Goal: Information Seeking & Learning: Find specific fact

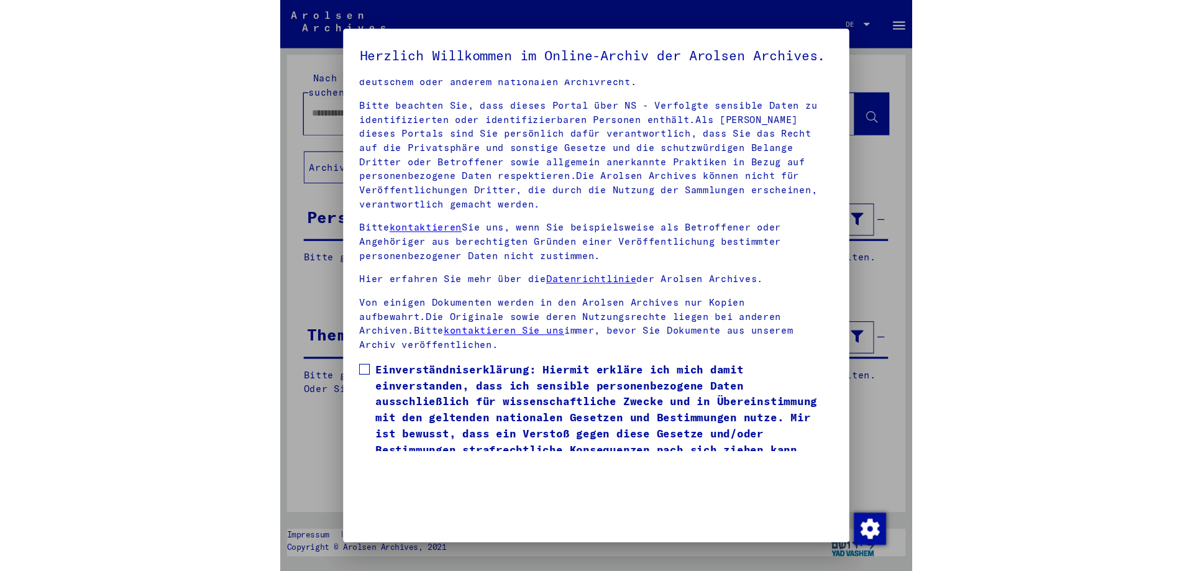
scroll to position [68, 0]
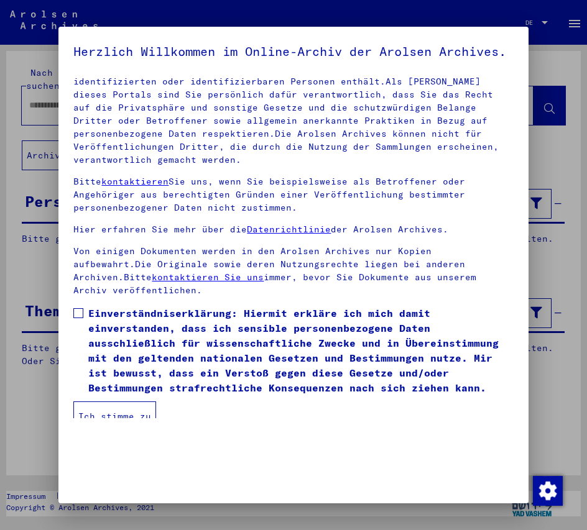
click at [76, 318] on span at bounding box center [78, 313] width 10 height 10
click at [103, 430] on button "Ich stimme zu" at bounding box center [114, 416] width 83 height 30
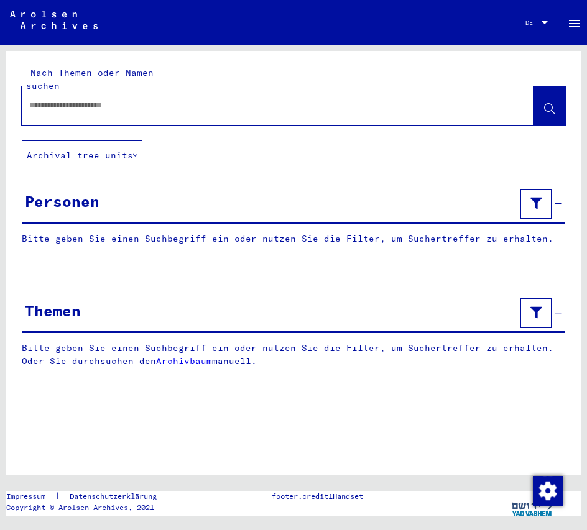
click at [62, 99] on input "text" at bounding box center [266, 105] width 474 height 13
type input "**********"
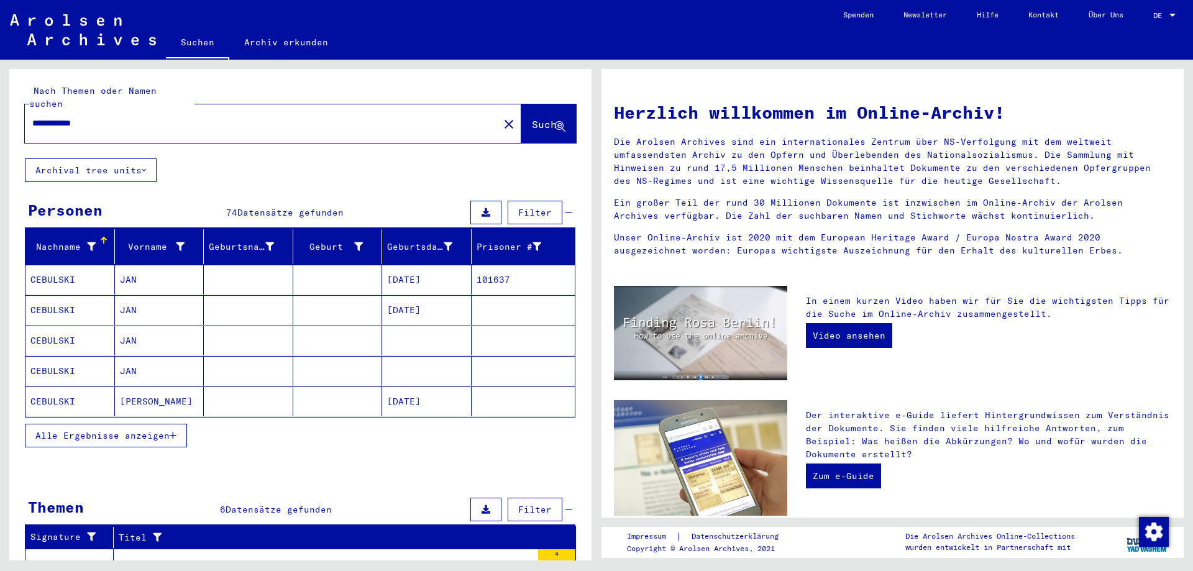
click at [423, 268] on mat-cell "[DATE]" at bounding box center [426, 280] width 89 height 30
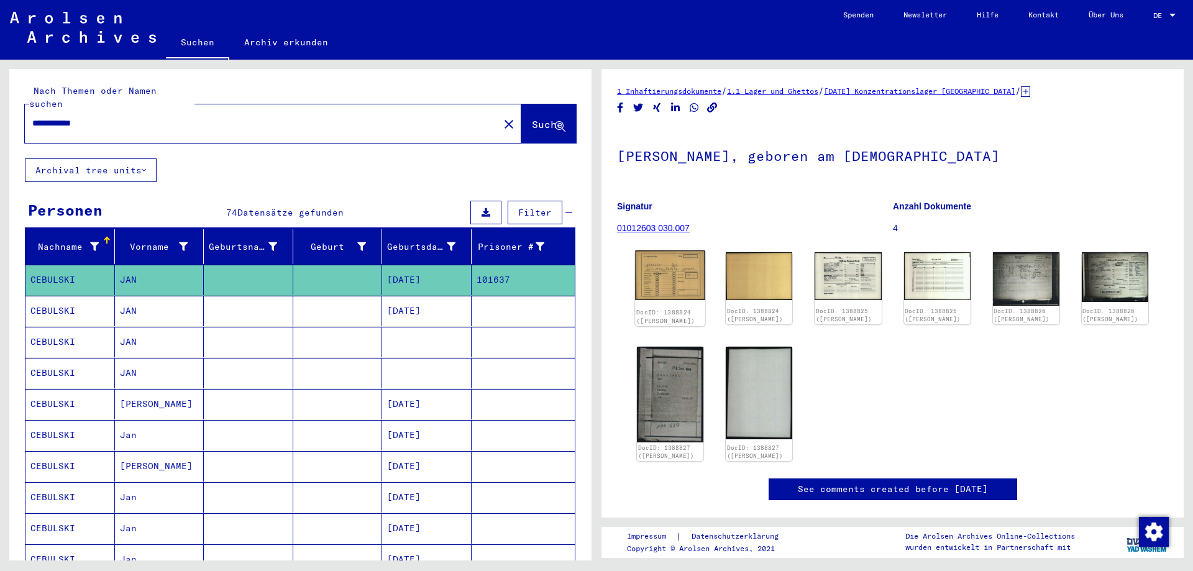
click at [586, 282] on img at bounding box center [670, 275] width 70 height 50
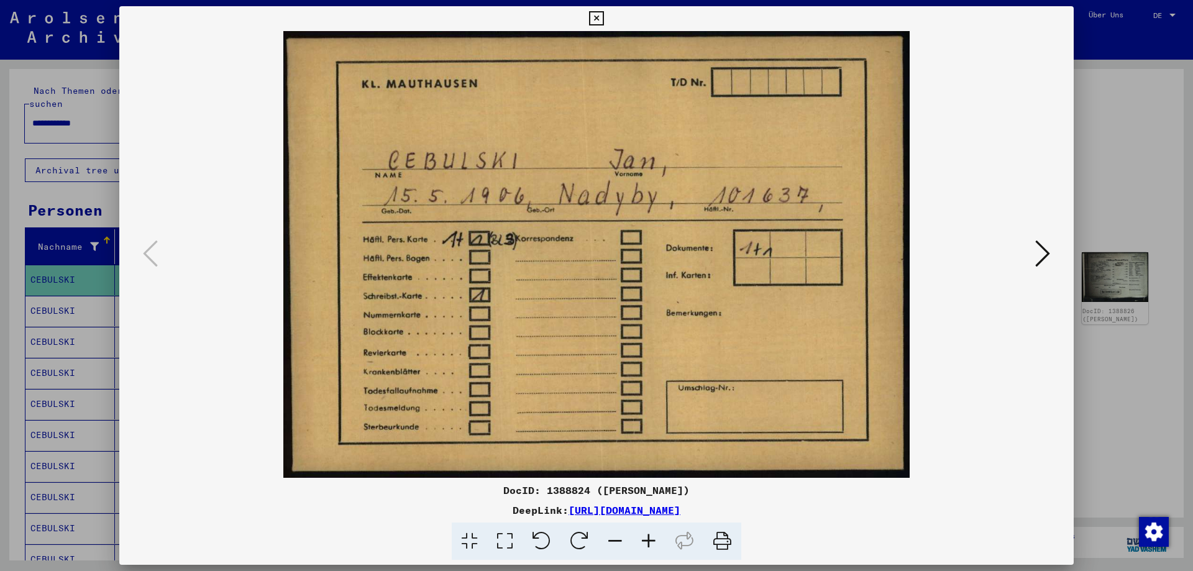
click at [586, 257] on icon at bounding box center [1042, 254] width 15 height 30
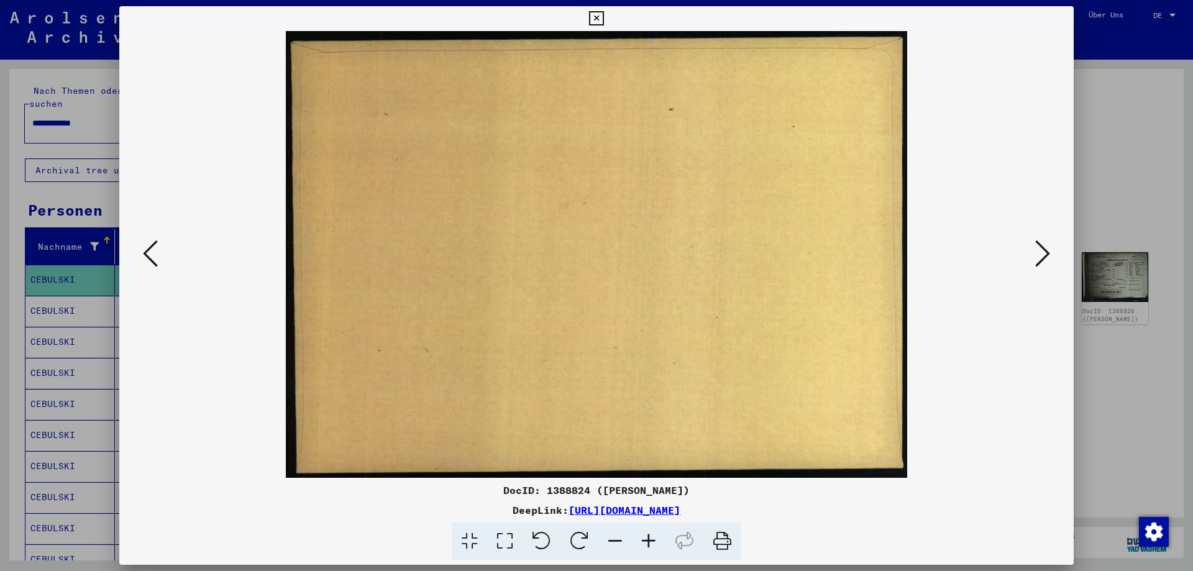
click at [586, 257] on icon at bounding box center [1042, 254] width 15 height 30
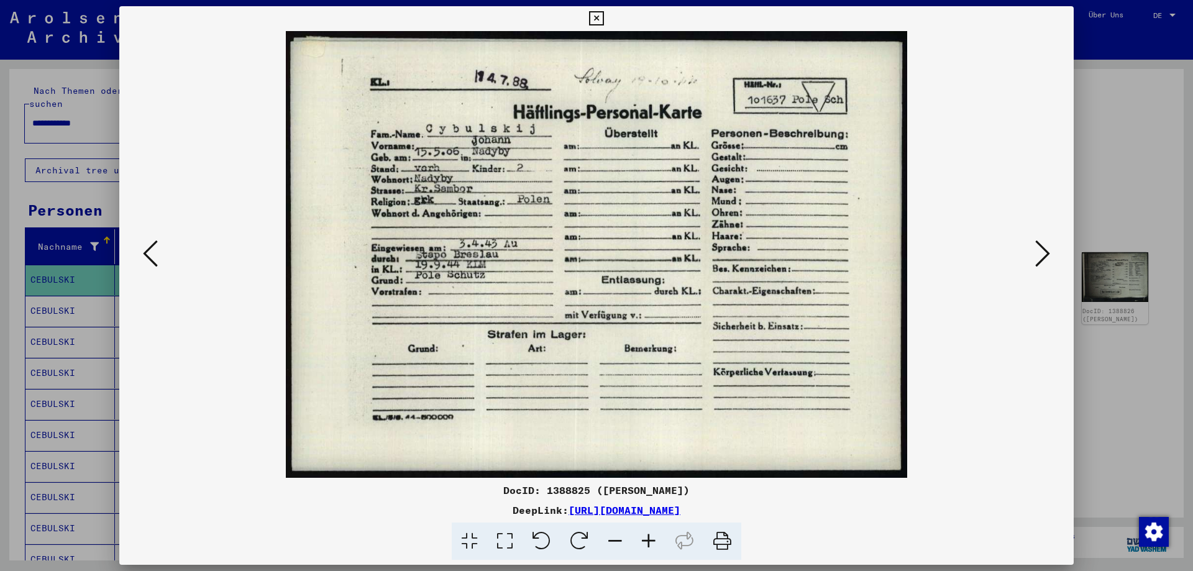
click at [586, 19] on icon at bounding box center [596, 18] width 14 height 15
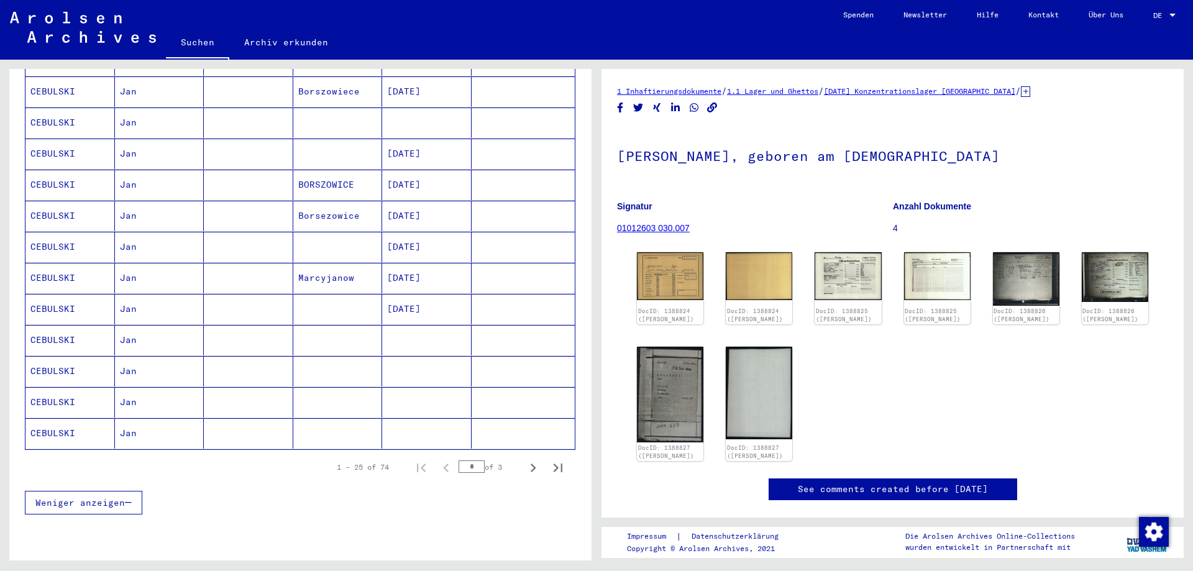
scroll to position [604, 0]
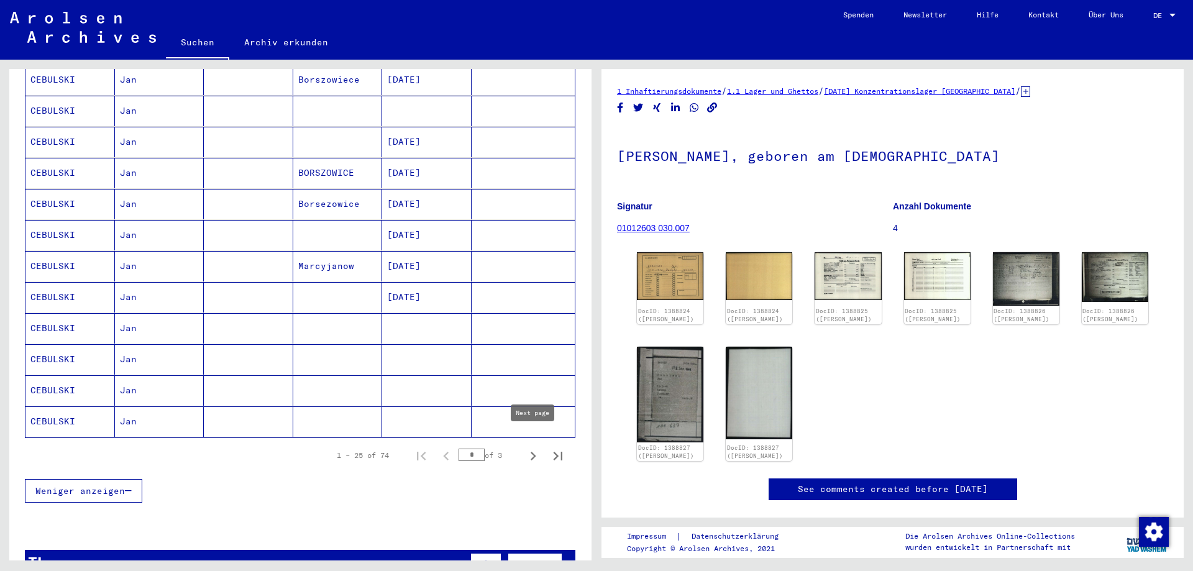
click at [531, 447] on icon "Next page" at bounding box center [532, 455] width 17 height 17
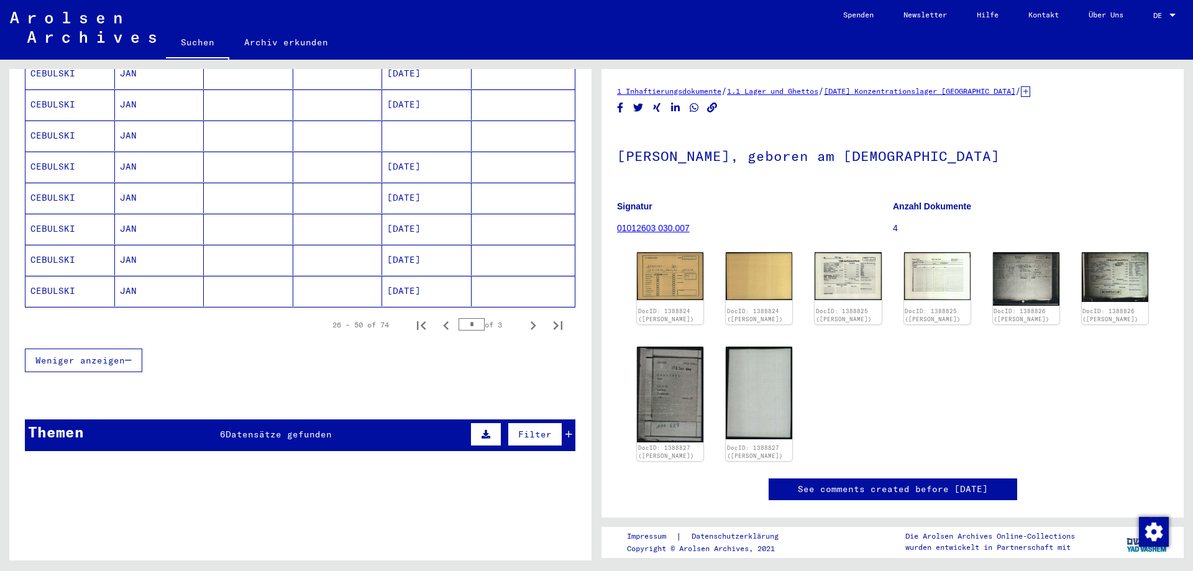
scroll to position [738, 0]
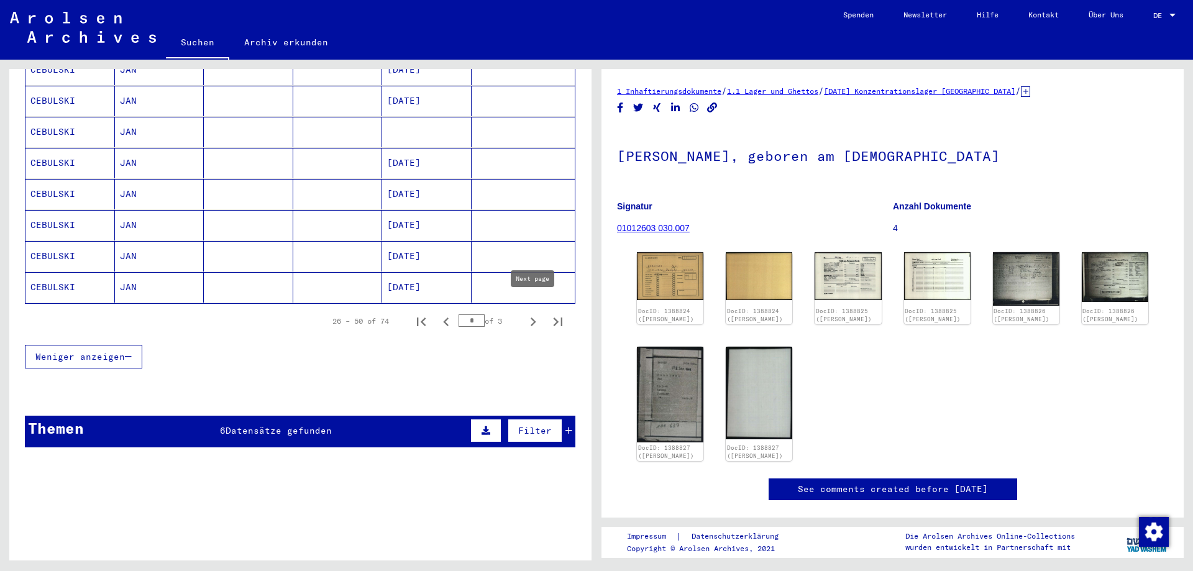
click at [530, 313] on icon "Next page" at bounding box center [532, 321] width 17 height 17
type input "*"
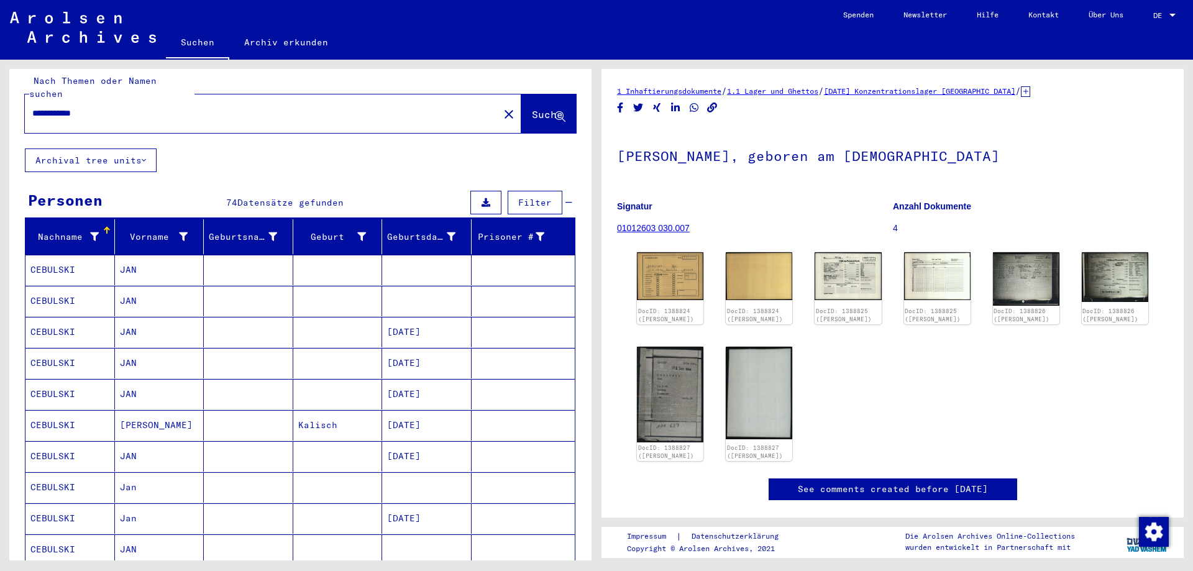
scroll to position [0, 0]
